Goal: Navigation & Orientation: Find specific page/section

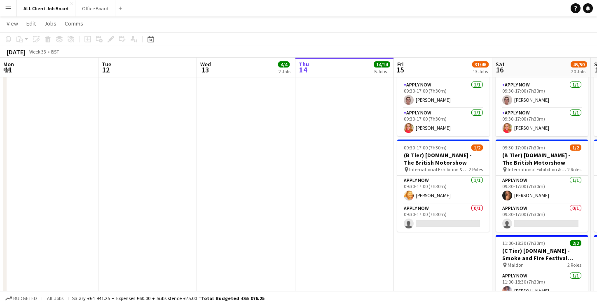
scroll to position [0, 386]
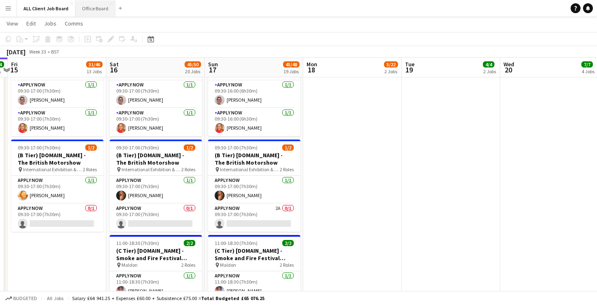
click at [94, 6] on button "Office Board Close" at bounding box center [95, 8] width 40 height 16
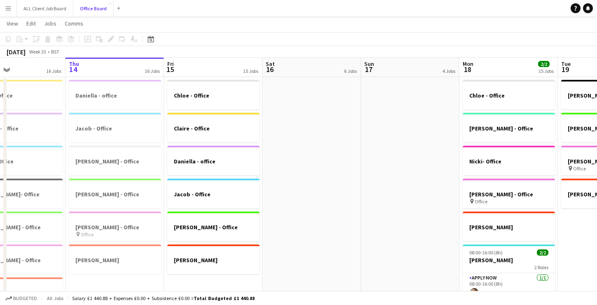
scroll to position [52, 0]
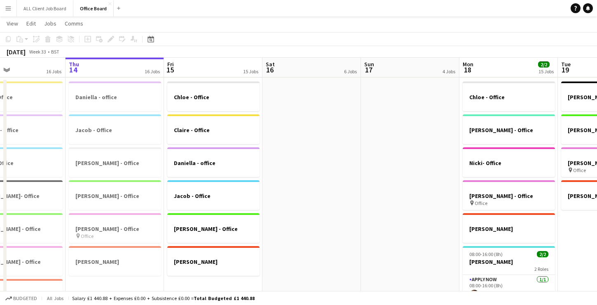
click at [370, 216] on app-date-cell at bounding box center [410, 218] width 99 height 280
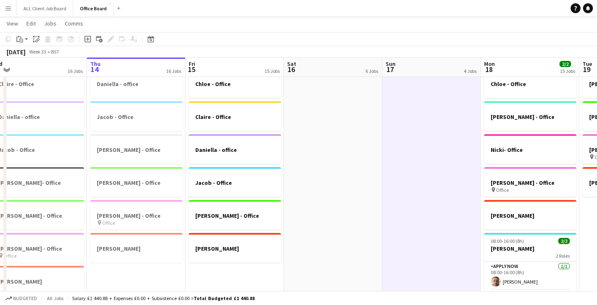
scroll to position [66, 0]
click at [48, 5] on button "ALL Client Job Board Close" at bounding box center [45, 8] width 56 height 16
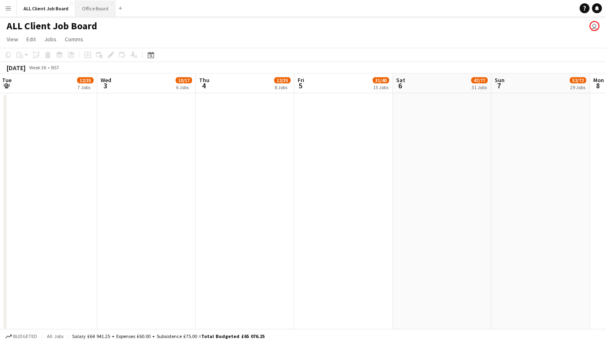
click at [99, 12] on button "Office Board Close" at bounding box center [95, 8] width 40 height 16
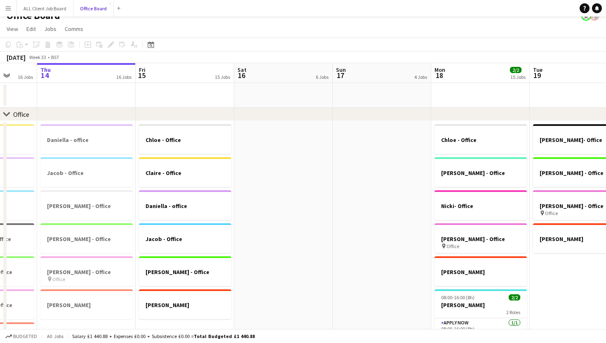
scroll to position [12, 0]
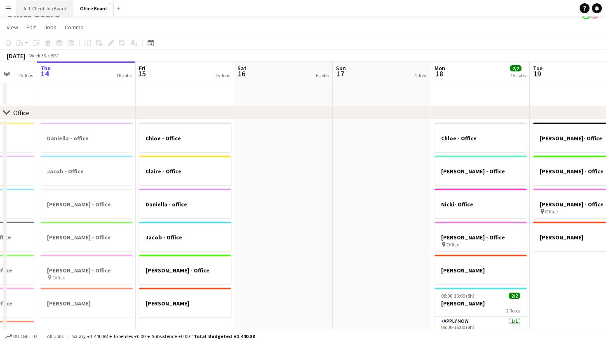
click at [56, 4] on button "ALL Client Job Board Close" at bounding box center [45, 8] width 56 height 16
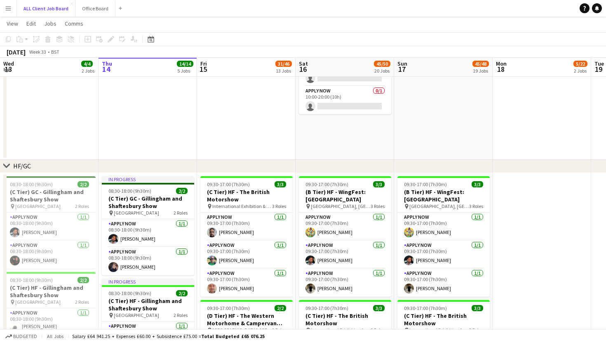
scroll to position [71, 0]
